Goal: Check status: Check status

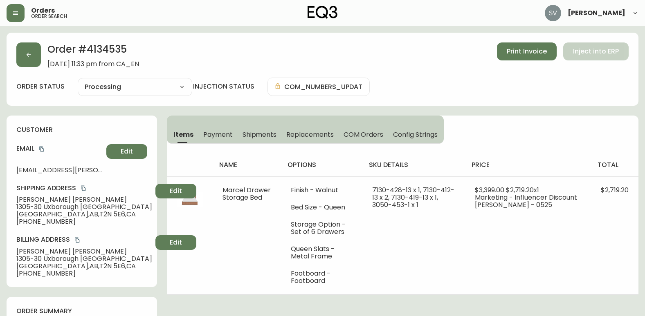
select select "PROCESSING"
click at [17, 13] on icon "button" at bounding box center [15, 12] width 5 height 3
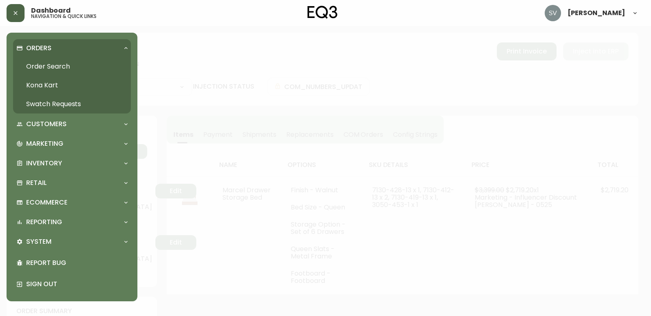
click at [48, 63] on link "Order Search" at bounding box center [72, 66] width 118 height 19
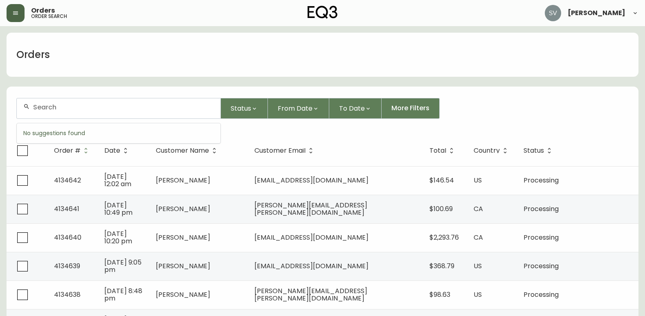
click at [176, 110] on input "text" at bounding box center [123, 107] width 181 height 8
paste input "4134577"
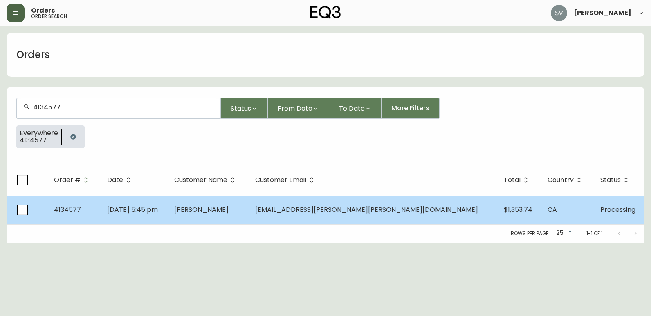
type input "4134577"
click at [168, 207] on td "[DATE] 5:45 pm" at bounding box center [134, 210] width 67 height 29
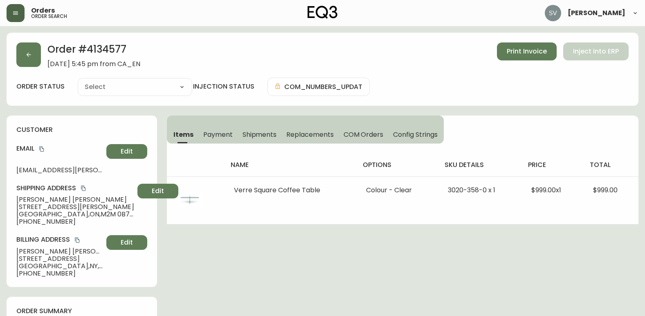
type input "Processing"
select select "PROCESSING"
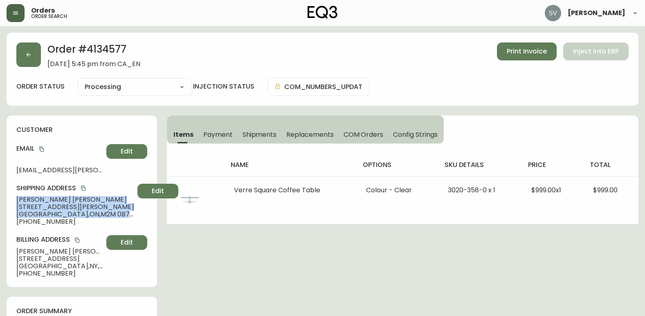
drag, startPoint x: 16, startPoint y: 200, endPoint x: 96, endPoint y: 217, distance: 82.0
click at [96, 217] on div "customer Email [EMAIL_ADDRESS][PERSON_NAME][PERSON_NAME][DOMAIN_NAME] Edit Ship…" at bounding box center [82, 202] width 150 height 172
drag, startPoint x: 96, startPoint y: 217, endPoint x: 83, endPoint y: 188, distance: 31.3
click at [83, 188] on icon "copy" at bounding box center [83, 188] width 4 height 5
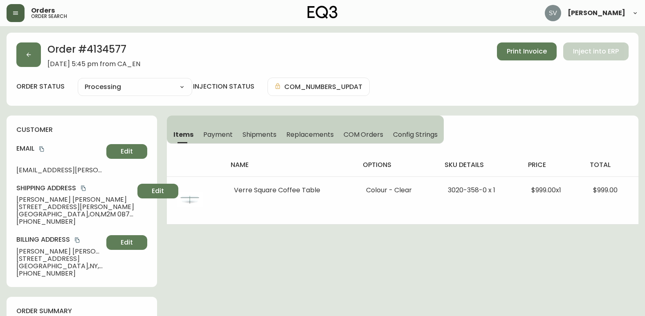
click at [15, 20] on button "button" at bounding box center [16, 13] width 18 height 18
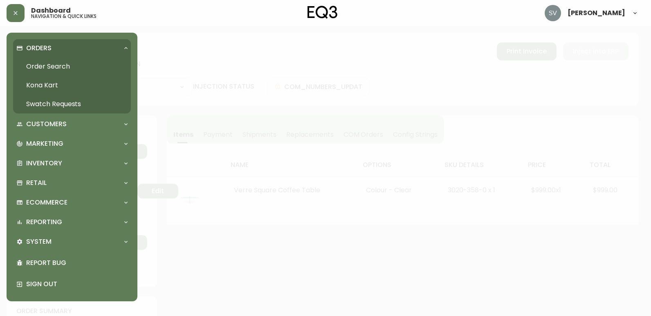
click at [46, 64] on link "Order Search" at bounding box center [72, 66] width 118 height 19
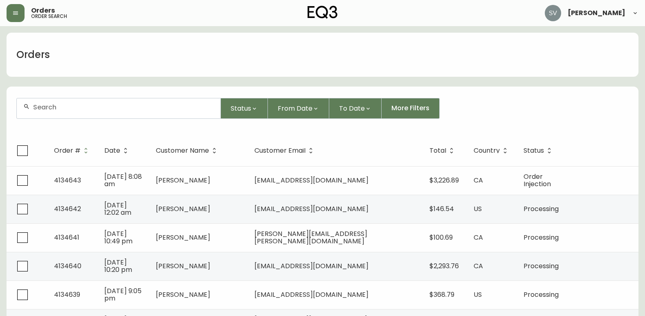
click at [137, 110] on input "text" at bounding box center [123, 107] width 181 height 8
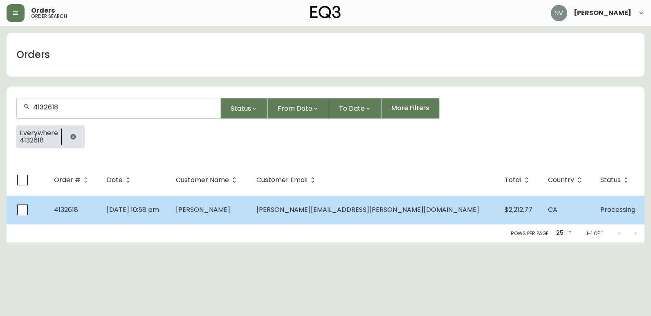
type input "4132618"
click at [250, 222] on td "[PERSON_NAME]" at bounding box center [209, 210] width 81 height 29
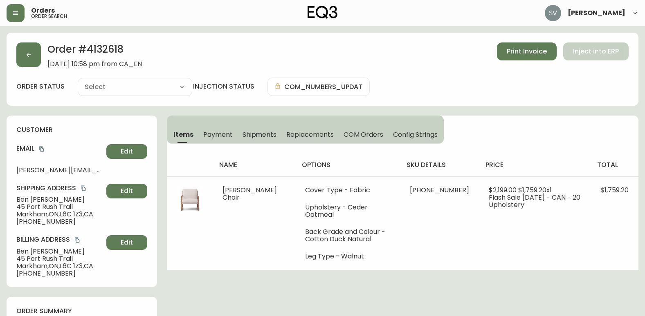
type input "Processing"
select select "PROCESSING"
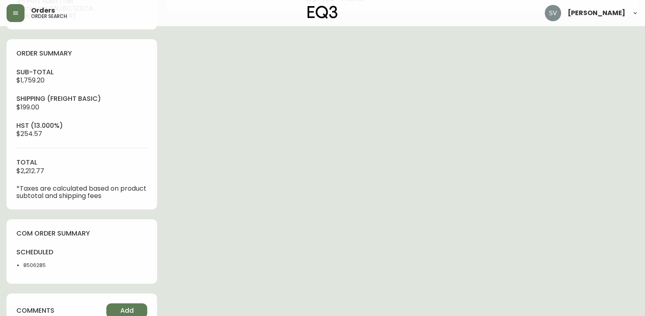
scroll to position [381, 0]
